Goal: Transaction & Acquisition: Register for event/course

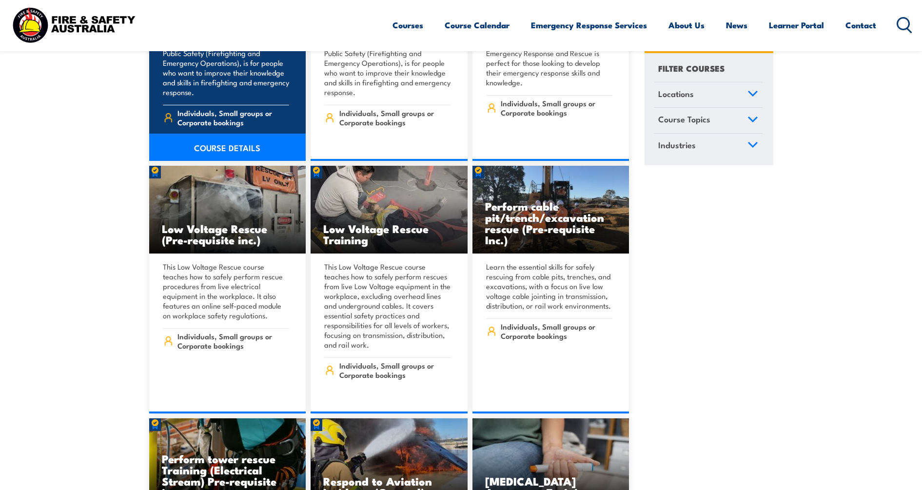
scroll to position [2865, 0]
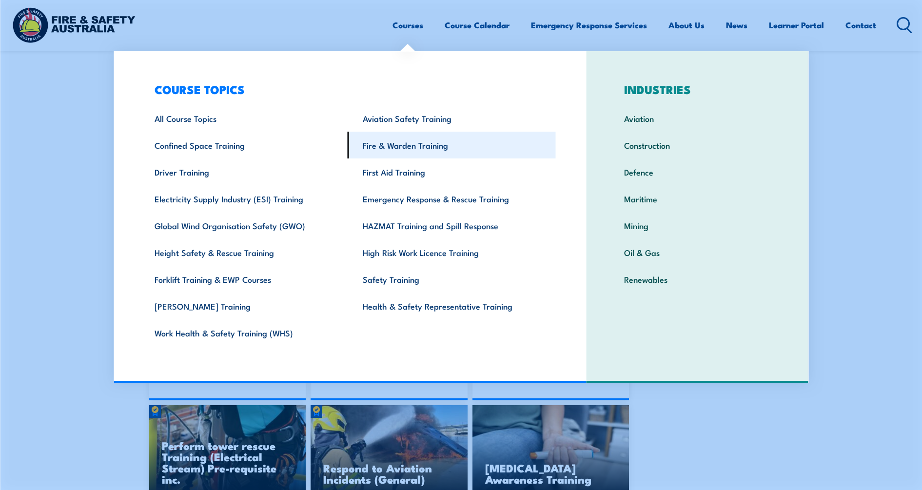
click at [398, 137] on link "Fire & Warden Training" at bounding box center [452, 145] width 208 height 27
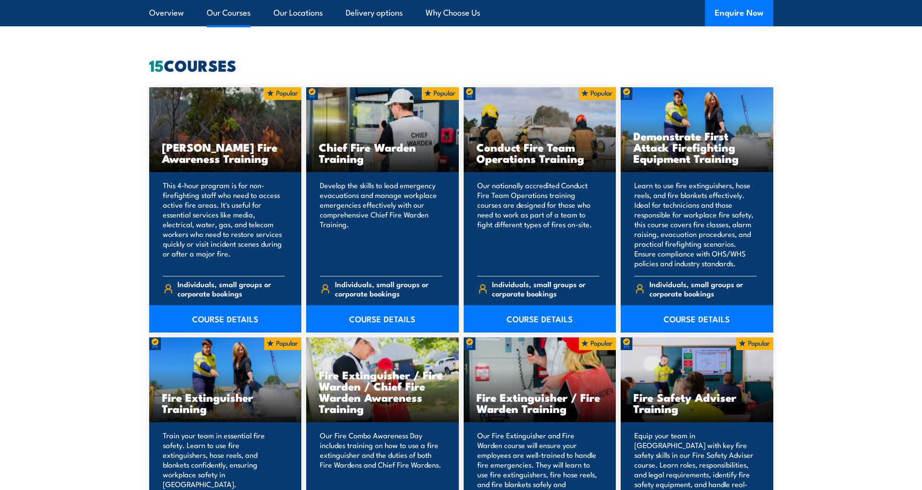
scroll to position [792, 0]
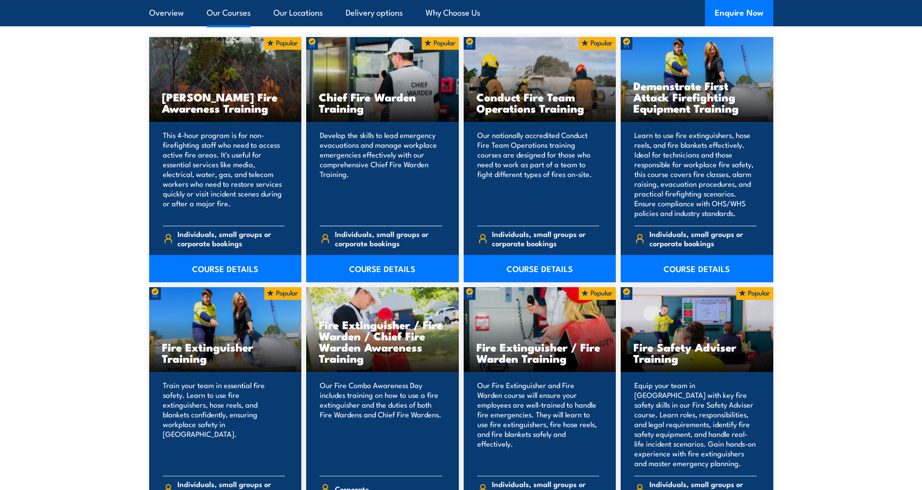
click at [382, 179] on p "Develop the skills to lead emergency evacuations and manage workplace emergenci…" at bounding box center [381, 174] width 122 height 88
click at [370, 268] on link "COURSE DETAILS" at bounding box center [382, 268] width 153 height 27
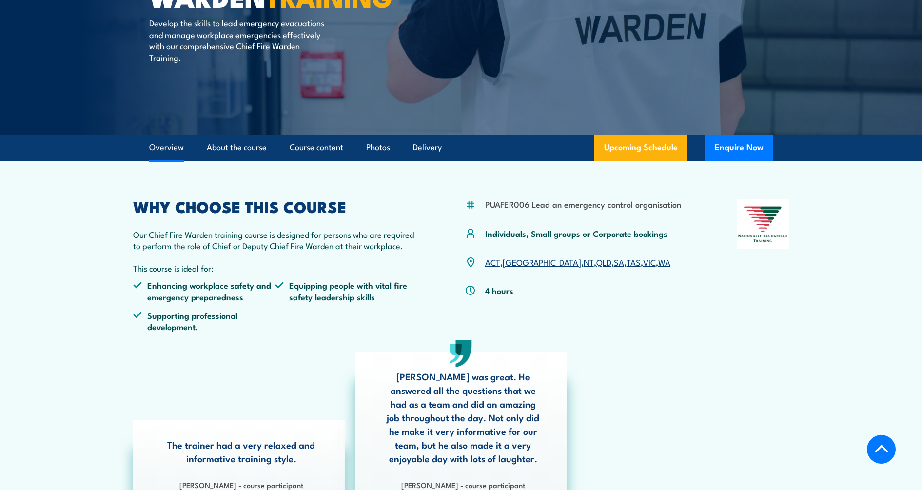
scroll to position [244, 0]
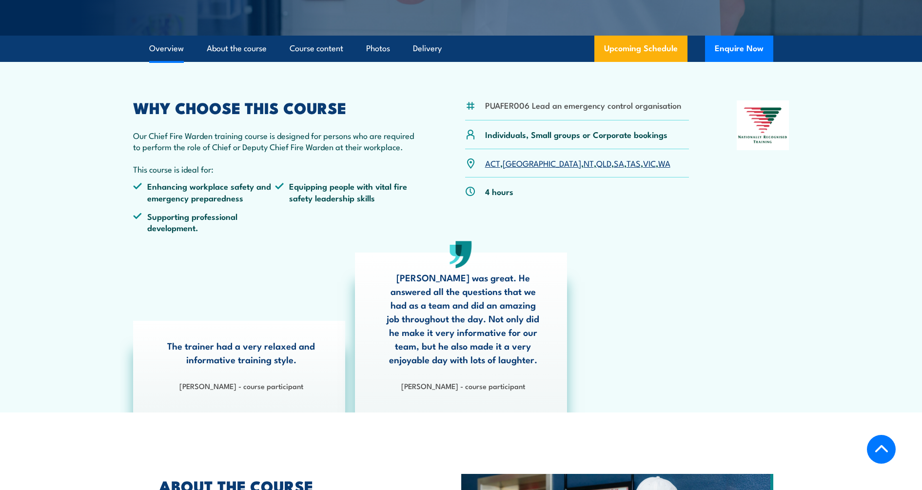
click at [643, 163] on link "VIC" at bounding box center [649, 163] width 13 height 12
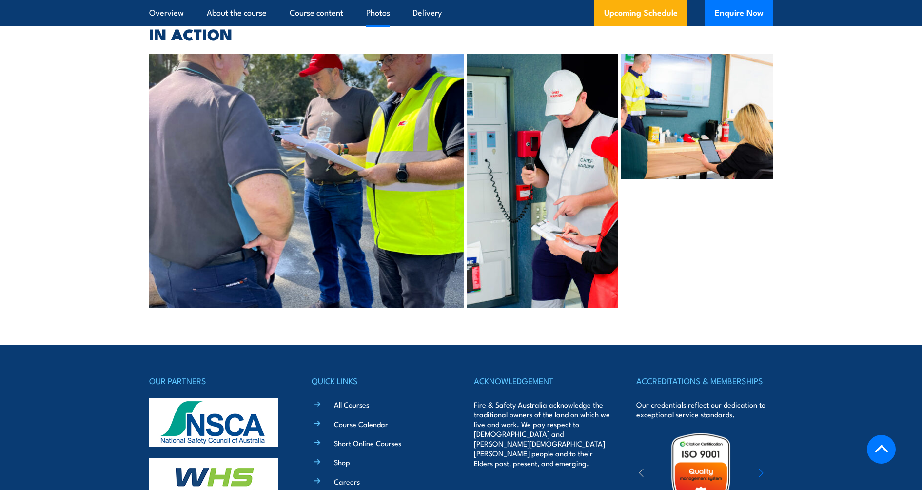
scroll to position [2471, 0]
